Goal: Manage account settings

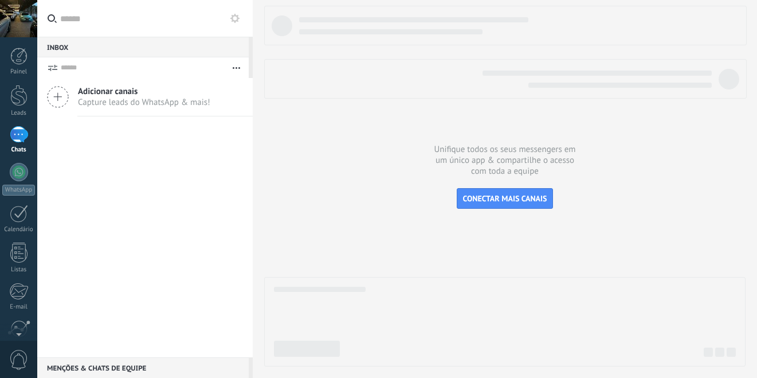
click at [59, 89] on icon at bounding box center [58, 97] width 22 height 22
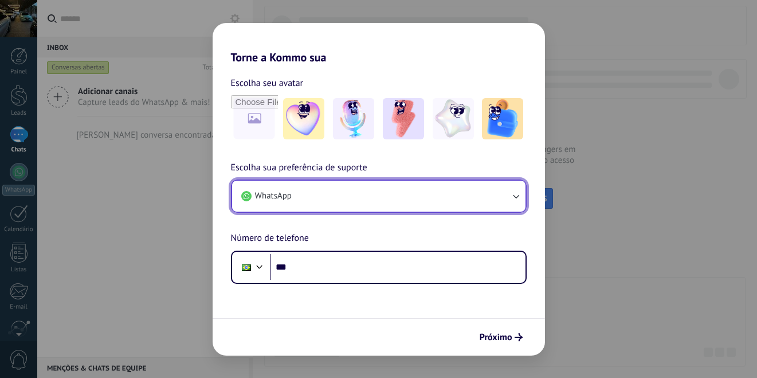
click at [361, 206] on button "WhatsApp" at bounding box center [379, 196] width 294 height 31
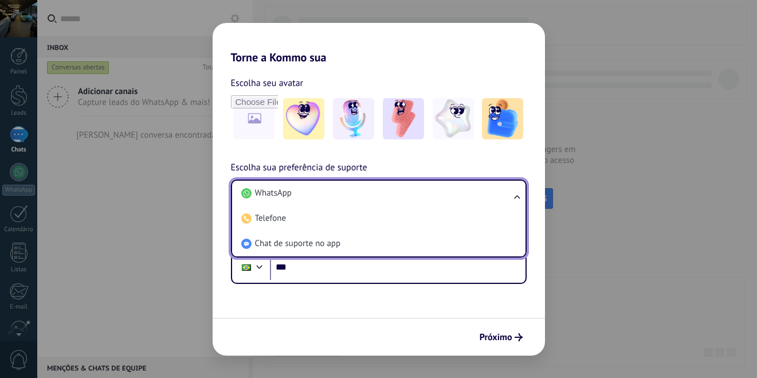
click at [75, 191] on div "Torne a Kommo sua Escolha seu avatar Escolha sua preferência de suporte WhatsAp…" at bounding box center [378, 189] width 757 height 378
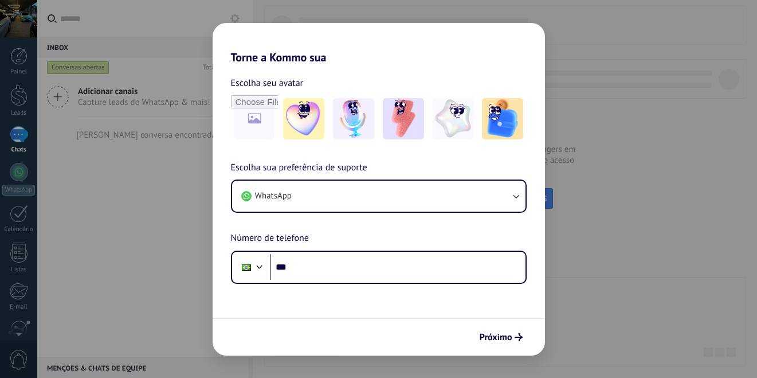
click at [182, 272] on div "Torne a Kommo sua Escolha seu avatar Escolha sua preferência de suporte WhatsAp…" at bounding box center [378, 189] width 757 height 378
click at [518, 46] on h2 "Torne a Kommo sua" at bounding box center [379, 43] width 333 height 41
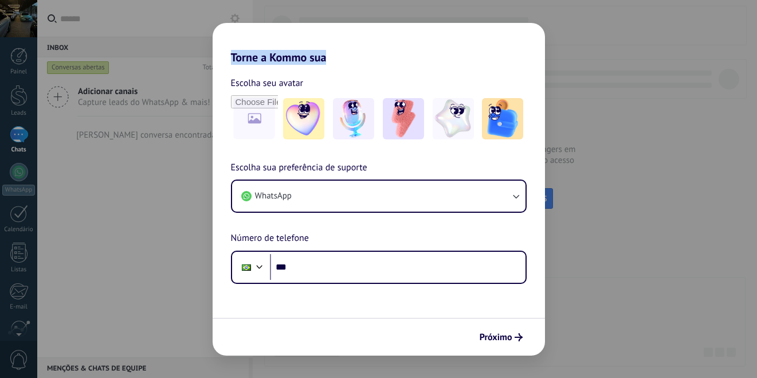
click at [713, 52] on div "Torne a Kommo sua Escolha seu avatar Escolha sua preferência de suporte WhatsAp…" at bounding box center [378, 189] width 757 height 378
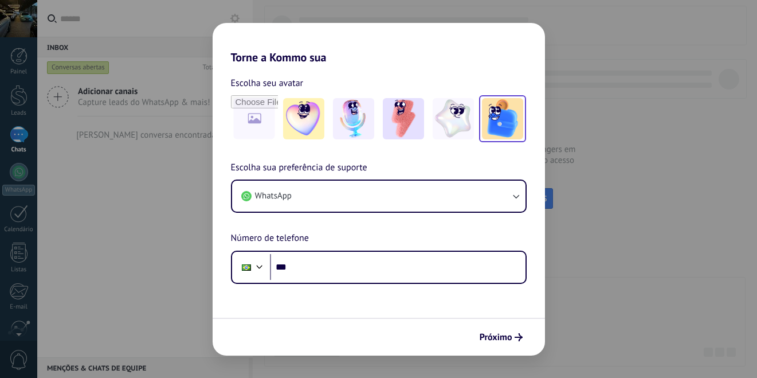
click at [500, 95] on div at bounding box center [502, 118] width 47 height 47
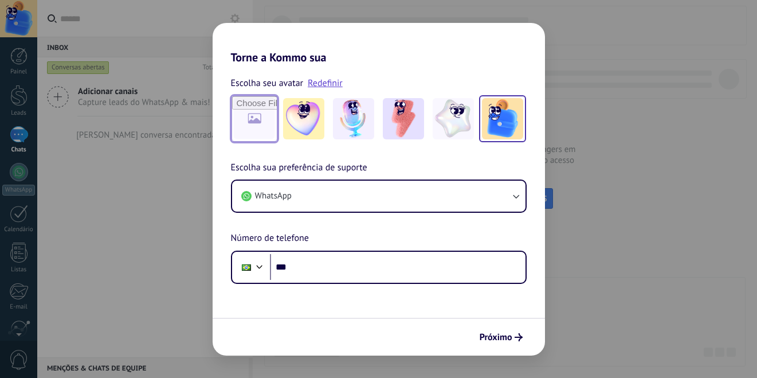
click at [252, 118] on input "file" at bounding box center [254, 118] width 45 height 45
click at [288, 120] on img at bounding box center [303, 118] width 41 height 41
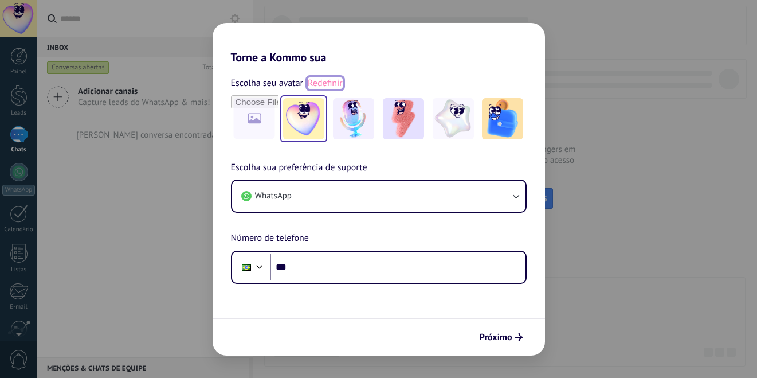
click at [333, 85] on link "Redefinir" at bounding box center [325, 82] width 35 height 11
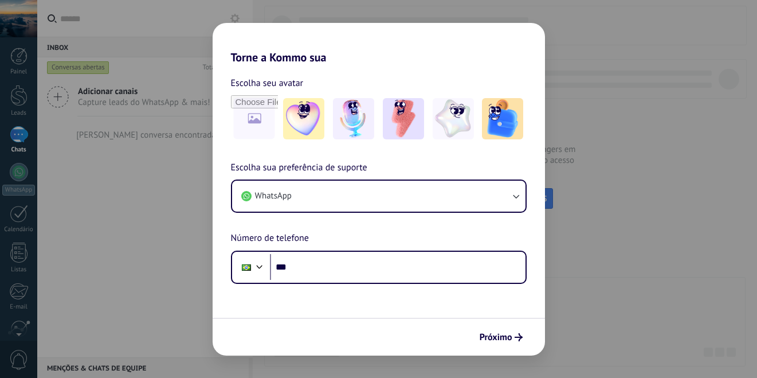
click at [108, 230] on div "Torne a Kommo sua Escolha seu avatar Escolha sua preferência de suporte WhatsAp…" at bounding box center [378, 189] width 757 height 378
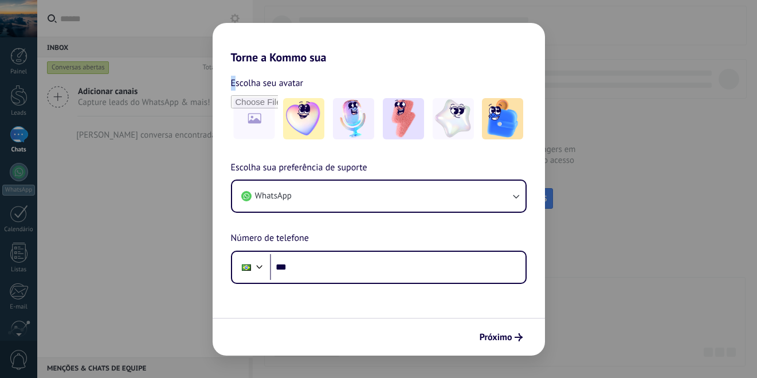
click at [108, 230] on div "Torne a Kommo sua Escolha seu avatar Escolha sua preferência de suporte WhatsAp…" at bounding box center [378, 189] width 757 height 378
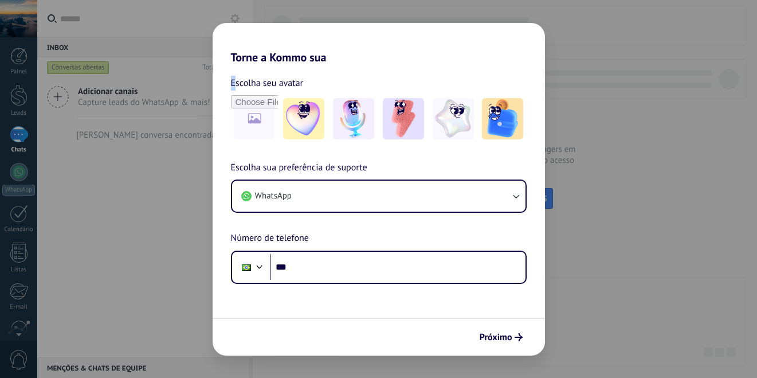
click at [108, 230] on div "Torne a Kommo sua Escolha seu avatar Escolha sua preferência de suporte WhatsAp…" at bounding box center [378, 189] width 757 height 378
drag, startPoint x: 108, startPoint y: 230, endPoint x: 81, endPoint y: 215, distance: 31.1
click at [81, 215] on div "Torne a Kommo sua Escolha seu avatar Escolha sua preferência de suporte WhatsAp…" at bounding box center [378, 189] width 757 height 378
